Goal: Task Accomplishment & Management: Manage account settings

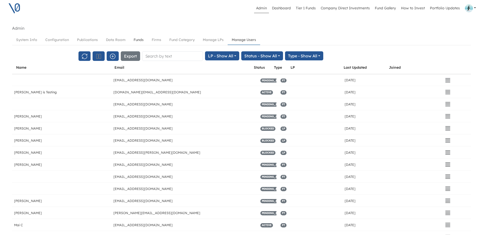
click at [139, 41] on link "Funds" at bounding box center [139, 39] width 18 height 9
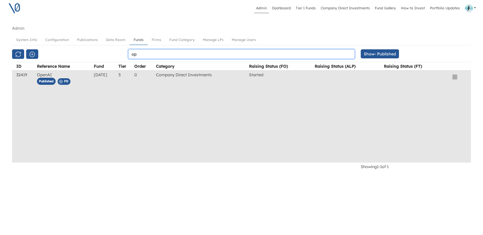
click at [134, 55] on input "op" at bounding box center [241, 54] width 227 height 10
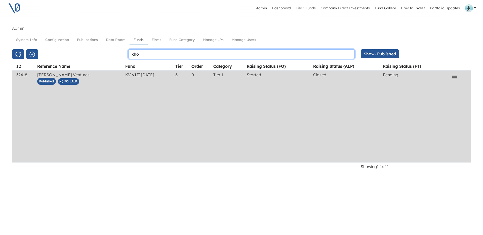
type input "kho"
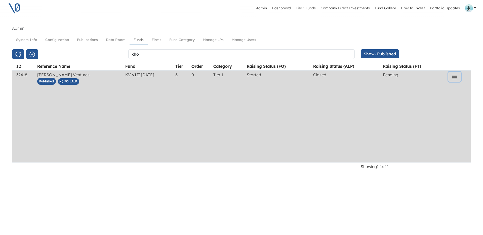
click at [455, 77] on icon "button" at bounding box center [455, 77] width 6 height 6
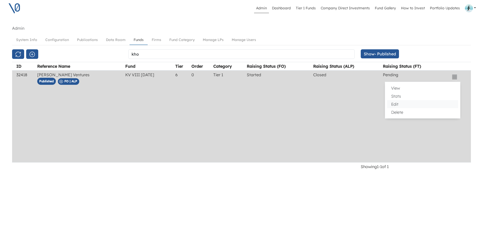
click at [400, 102] on button "Edit" at bounding box center [423, 104] width 71 height 8
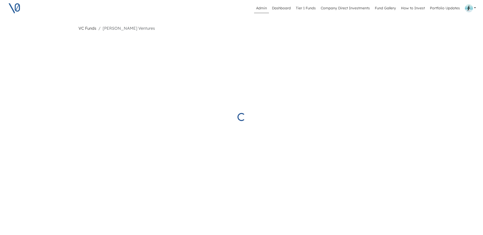
select select "Started"
select select "Closed"
select select "Pending"
select select "Published"
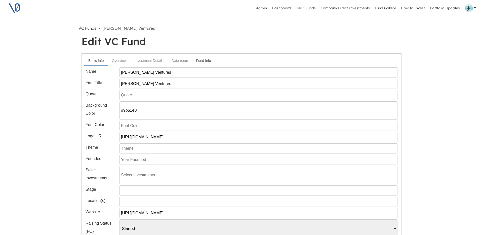
click at [203, 62] on link "Fund Info" at bounding box center [203, 60] width 23 height 9
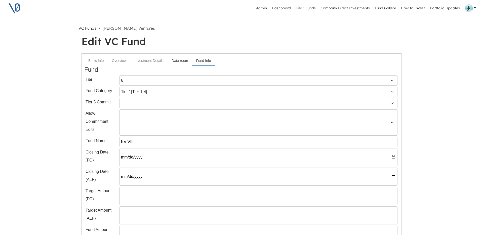
click at [184, 60] on link "Data room" at bounding box center [180, 60] width 24 height 9
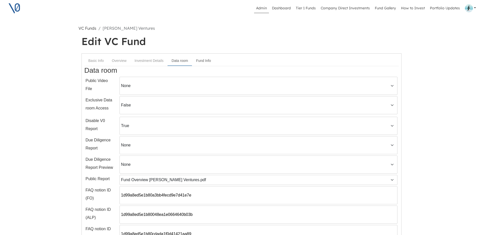
click at [202, 61] on link "Fund Info" at bounding box center [203, 60] width 23 height 9
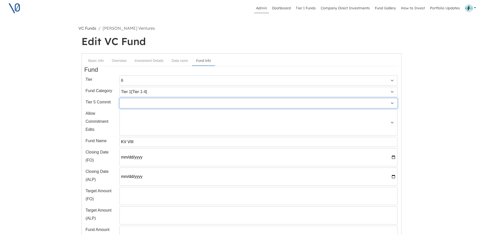
click at [161, 104] on select "False True" at bounding box center [259, 103] width 278 height 10
